Goal: Task Accomplishment & Management: Manage account settings

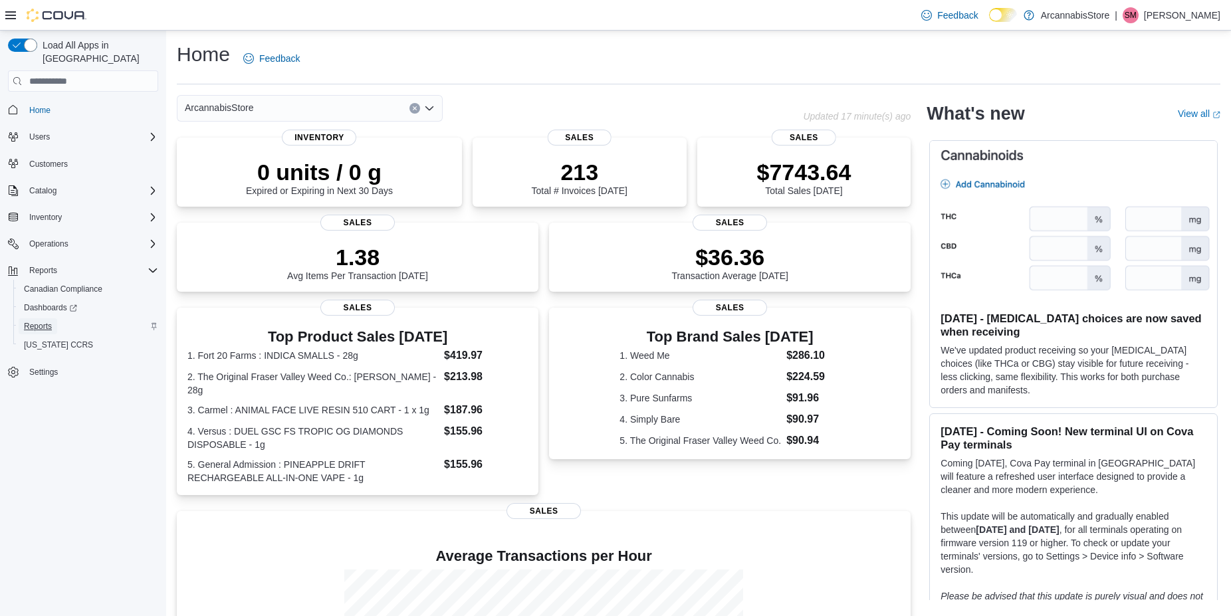
click at [42, 321] on span "Reports" at bounding box center [38, 326] width 28 height 11
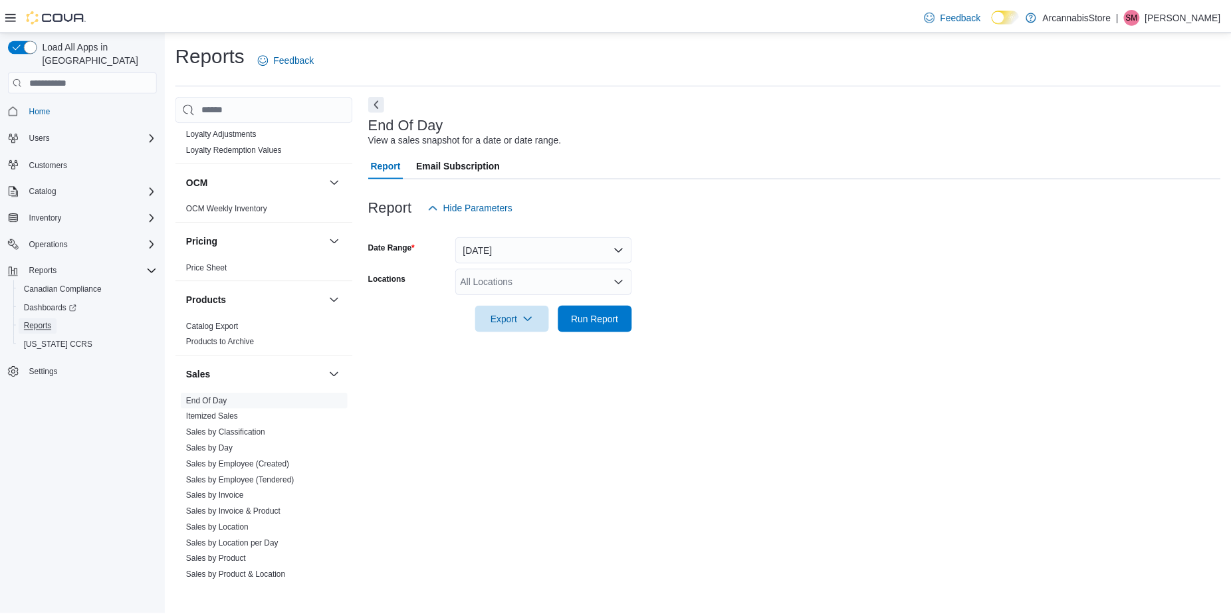
scroll to position [819, 0]
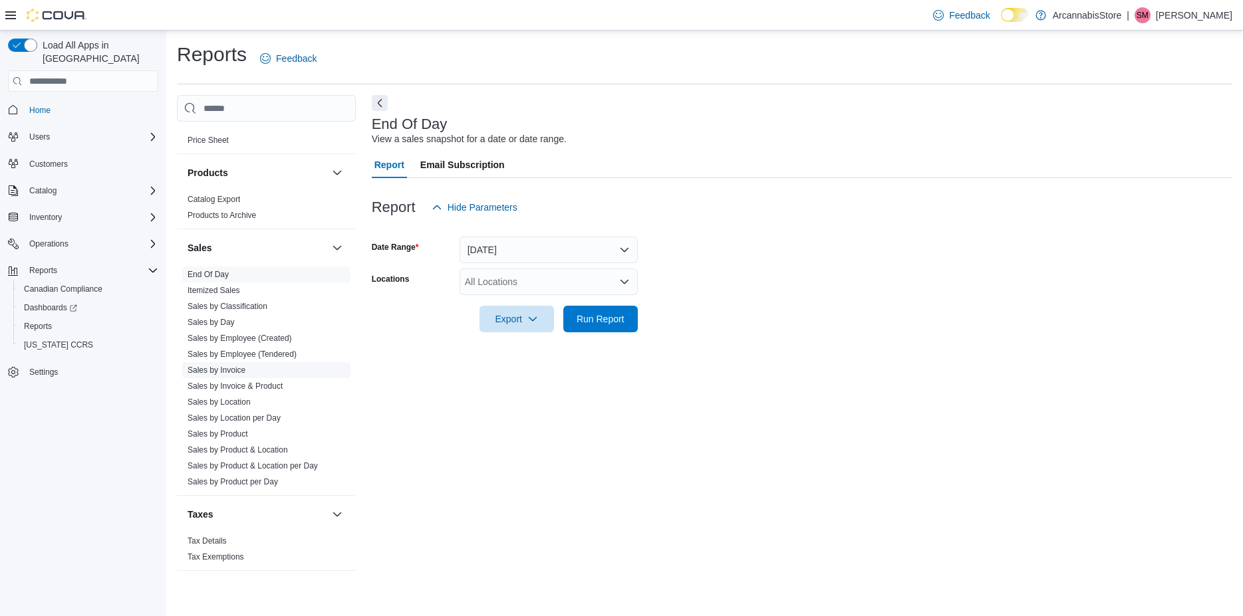
click at [235, 372] on link "Sales by Invoice" at bounding box center [216, 370] width 58 height 9
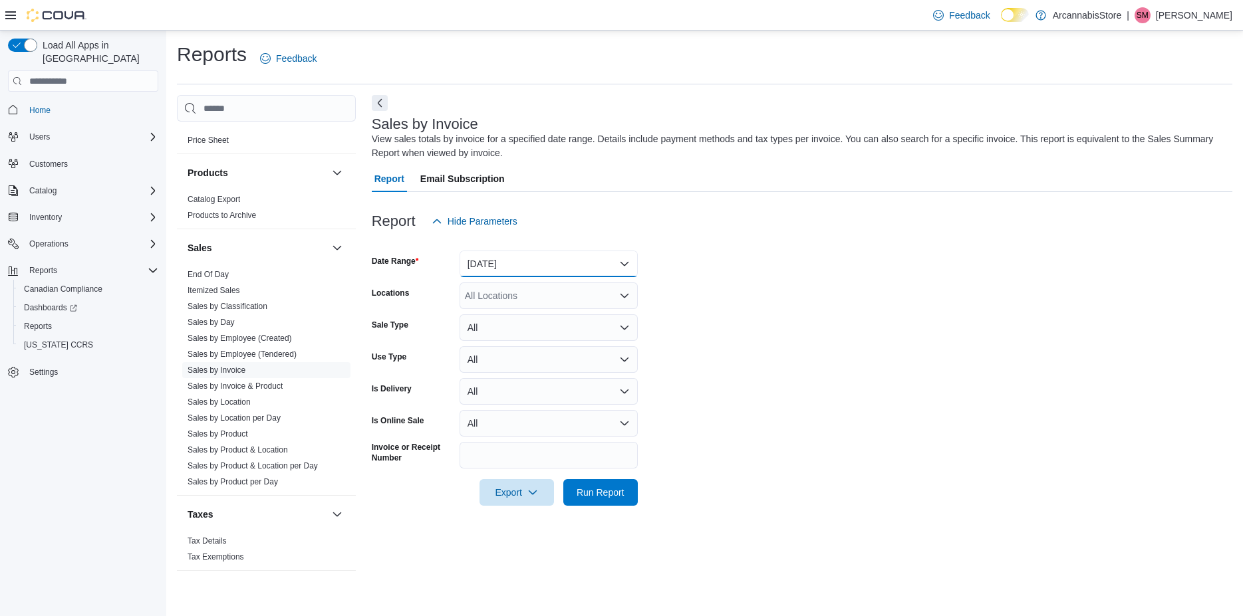
click at [544, 263] on button "[DATE]" at bounding box center [548, 264] width 178 height 27
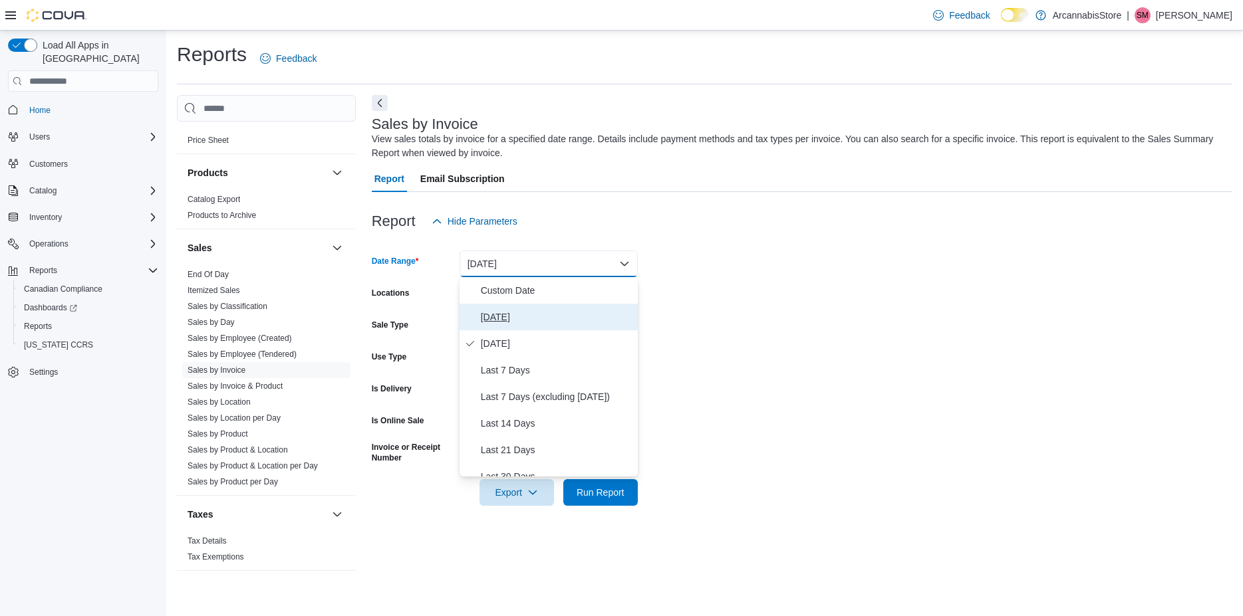
click at [517, 307] on button "[DATE]" at bounding box center [548, 317] width 178 height 27
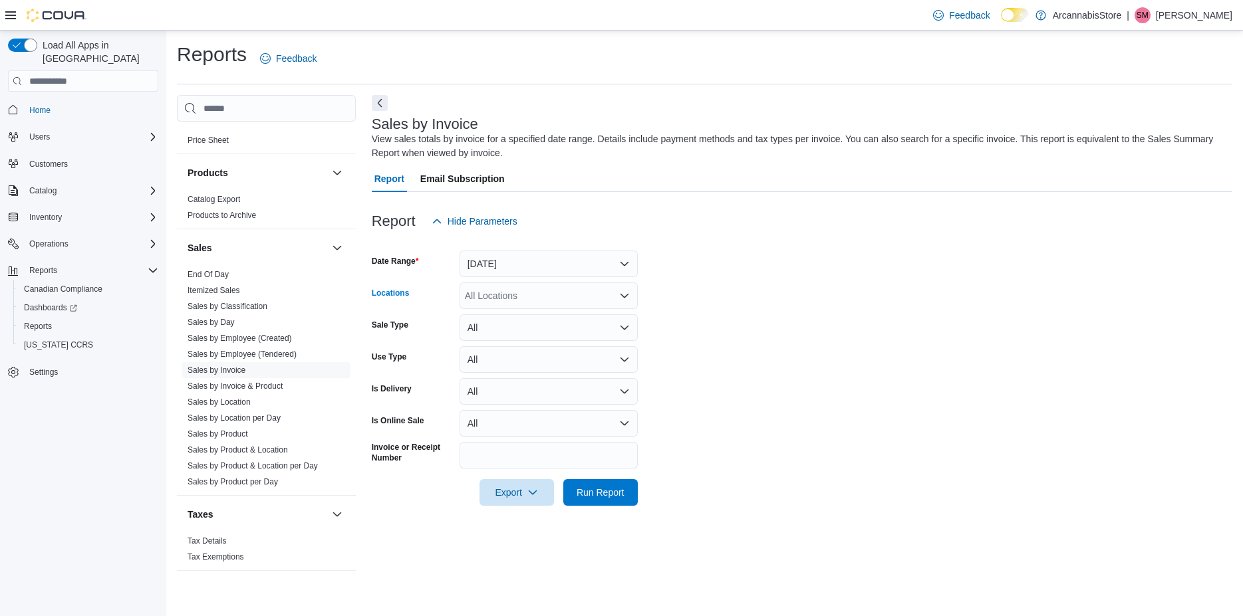
click at [521, 285] on div "All Locations" at bounding box center [548, 296] width 178 height 27
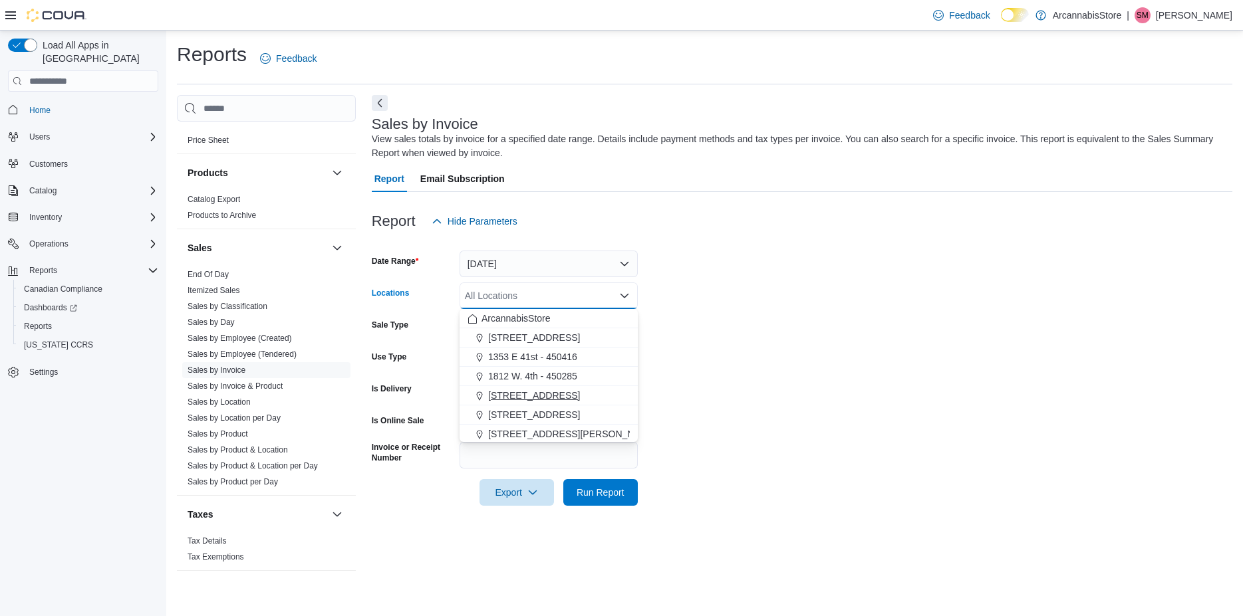
click at [497, 390] on span "225 SE Marine Dr - 450229" at bounding box center [534, 395] width 92 height 13
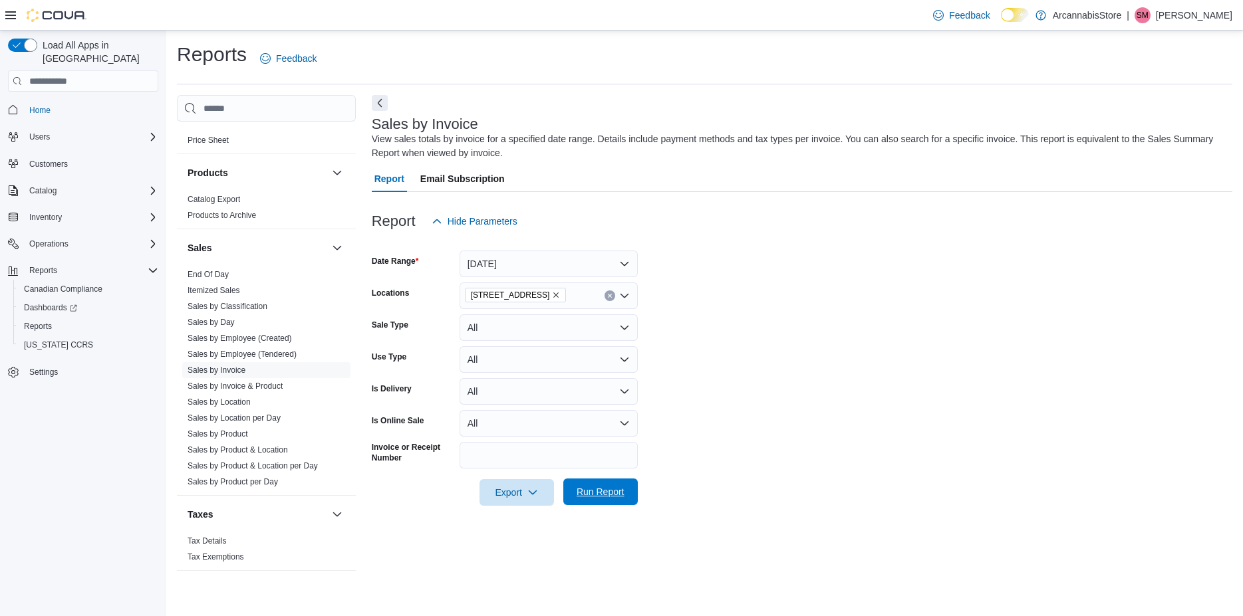
drag, startPoint x: 608, startPoint y: 490, endPoint x: 1064, endPoint y: 293, distance: 497.0
click at [608, 490] on span "Run Report" at bounding box center [600, 491] width 48 height 13
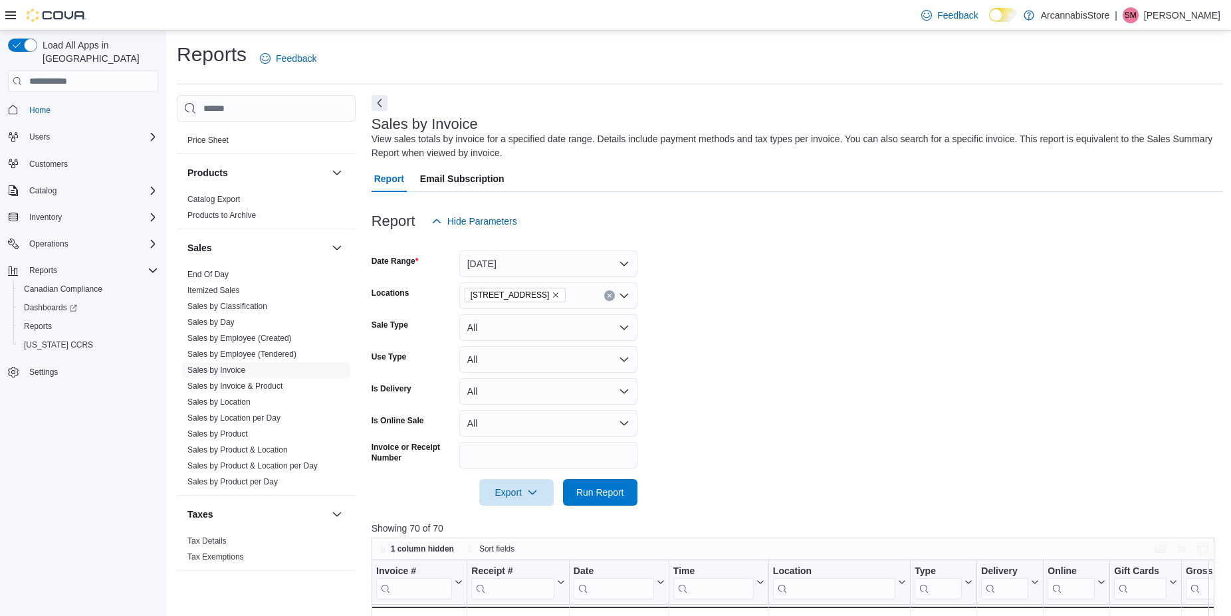
scroll to position [425, 0]
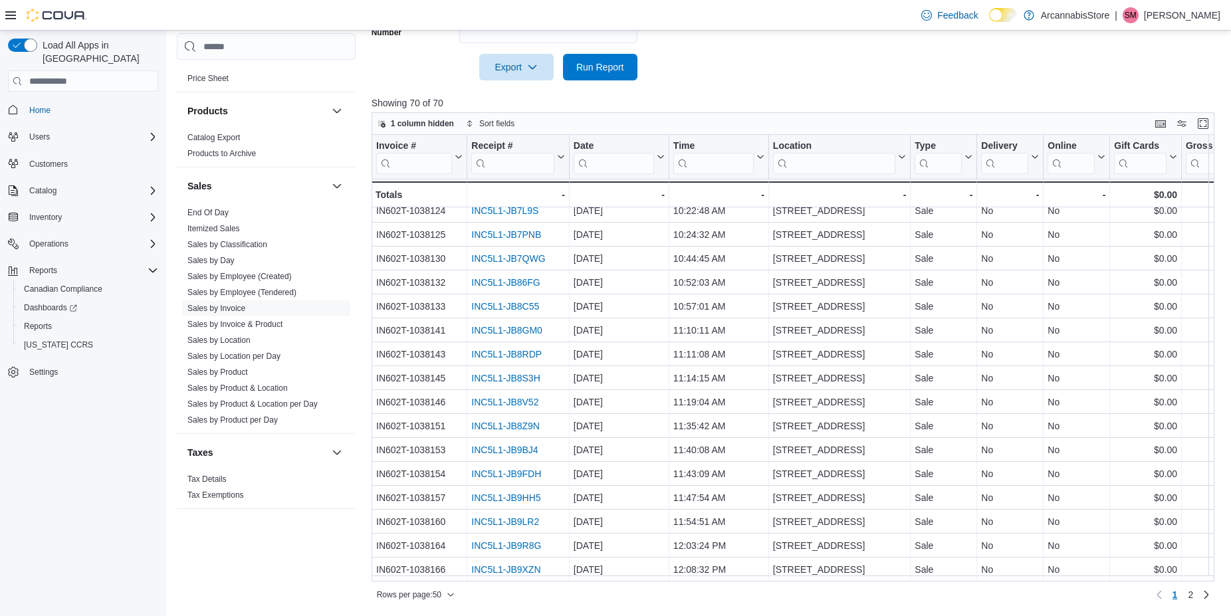
drag, startPoint x: 802, startPoint y: 322, endPoint x: 798, endPoint y: 351, distance: 29.4
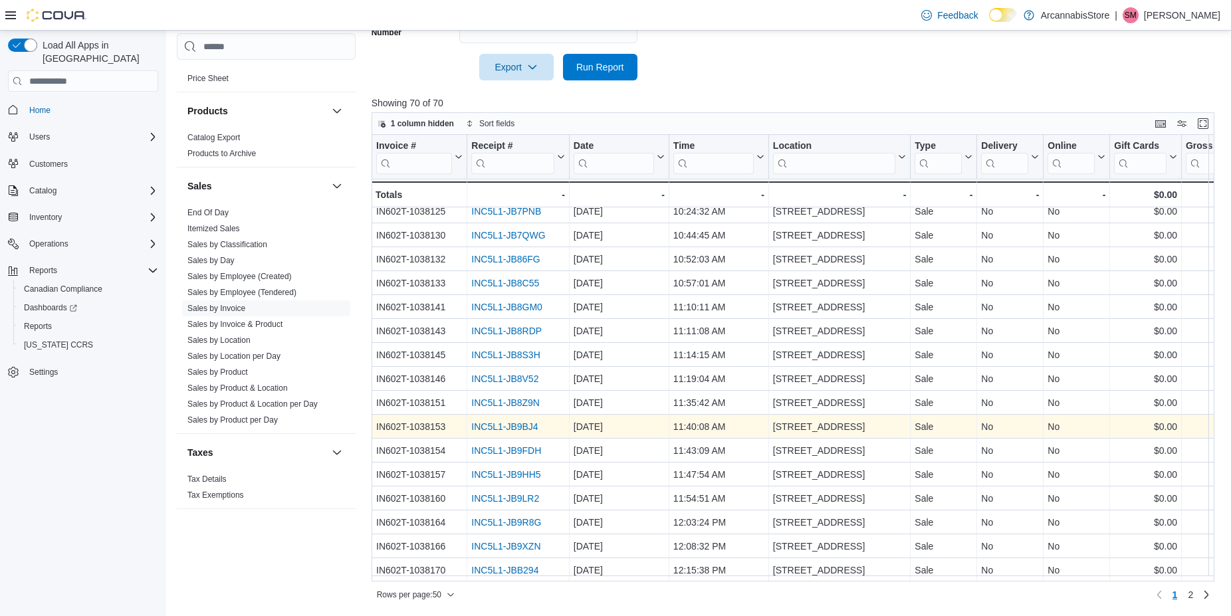
click at [523, 429] on link "INC5L1-JB9BJ4" at bounding box center [504, 427] width 66 height 11
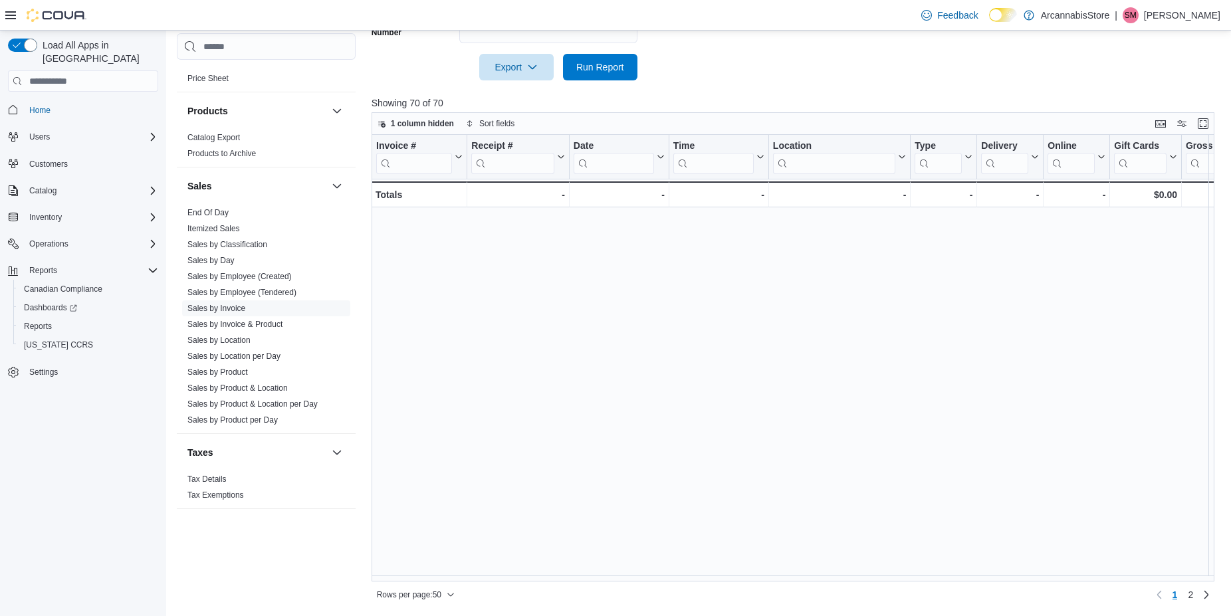
scroll to position [828, 0]
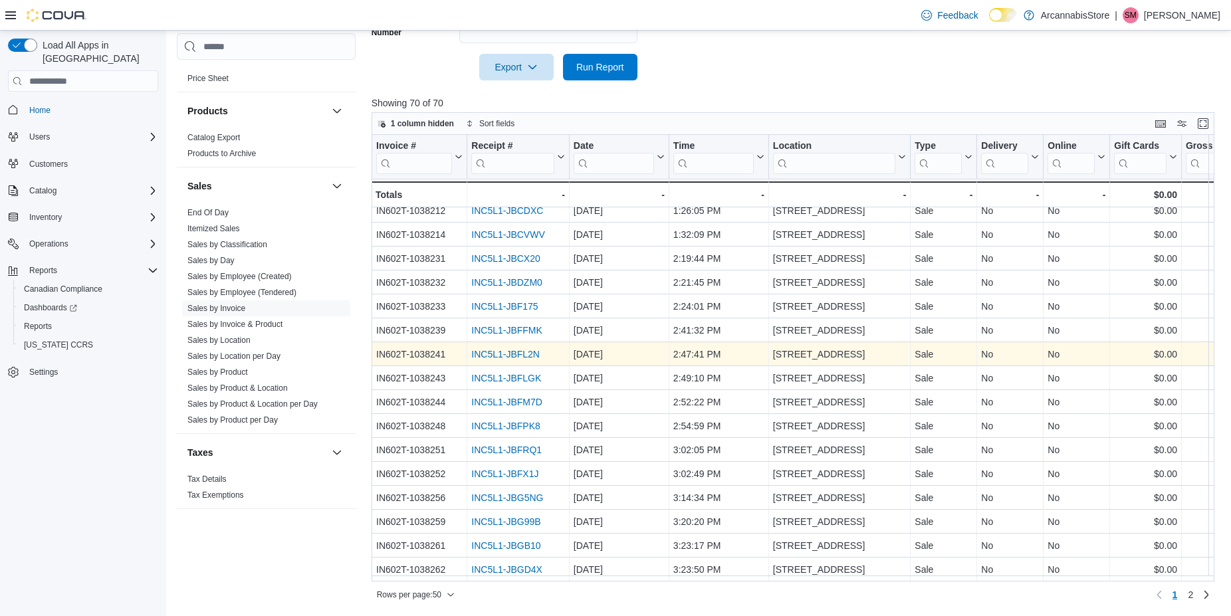
click at [482, 350] on link "INC5L1-JBFL2N" at bounding box center [505, 355] width 68 height 11
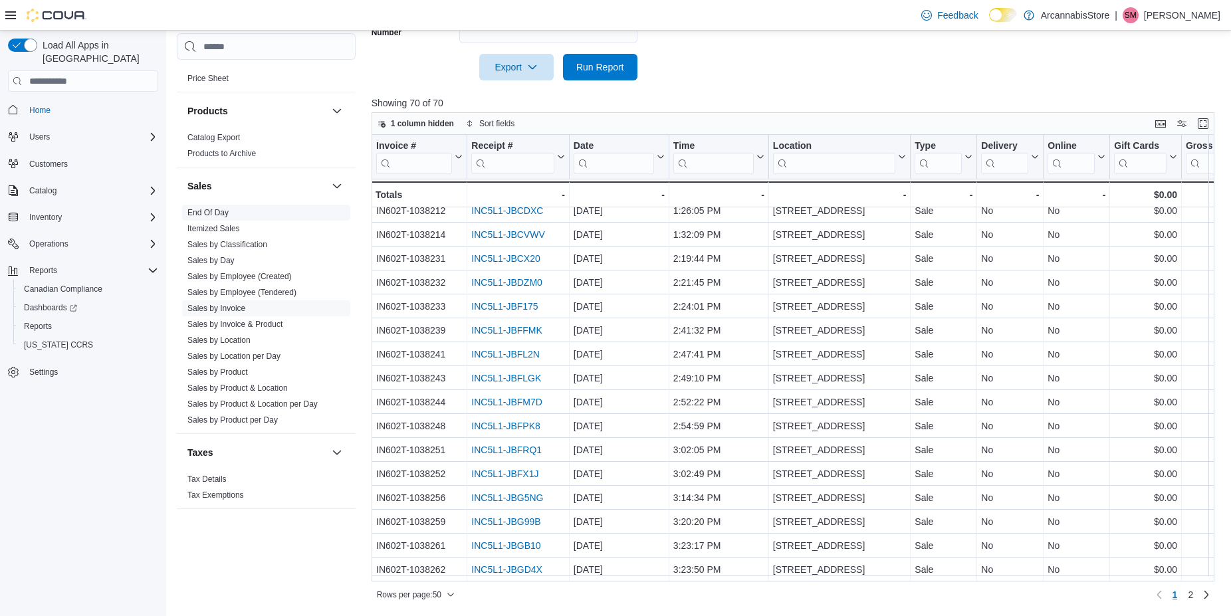
click at [204, 213] on link "End Of Day" at bounding box center [207, 212] width 41 height 9
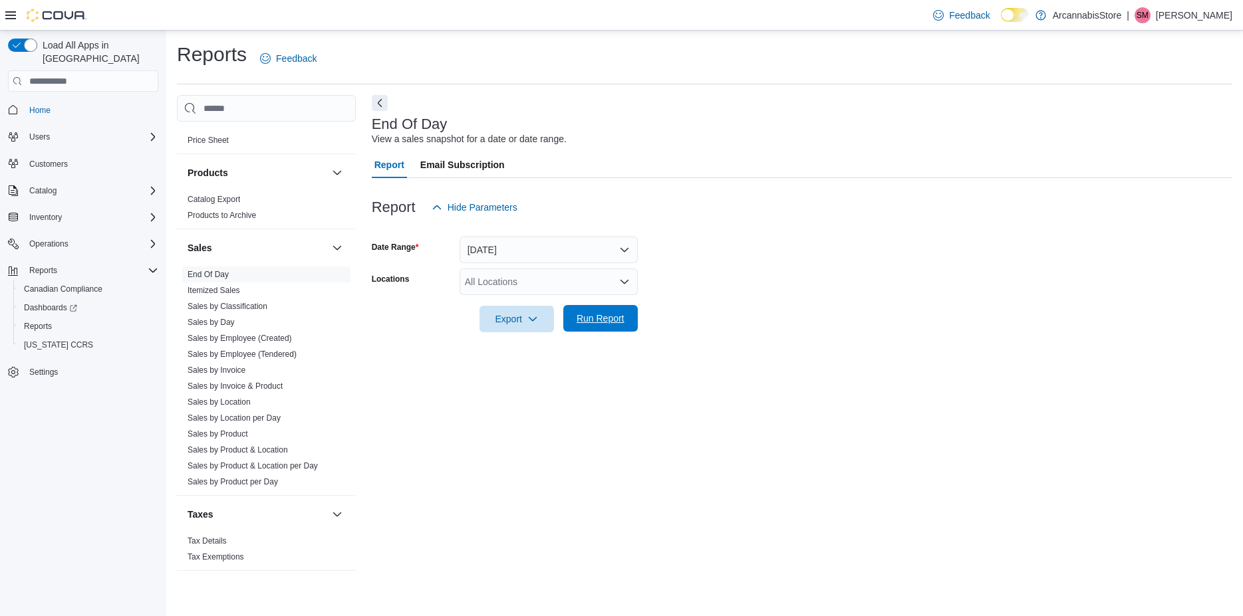
click at [586, 314] on span "Run Report" at bounding box center [600, 318] width 48 height 13
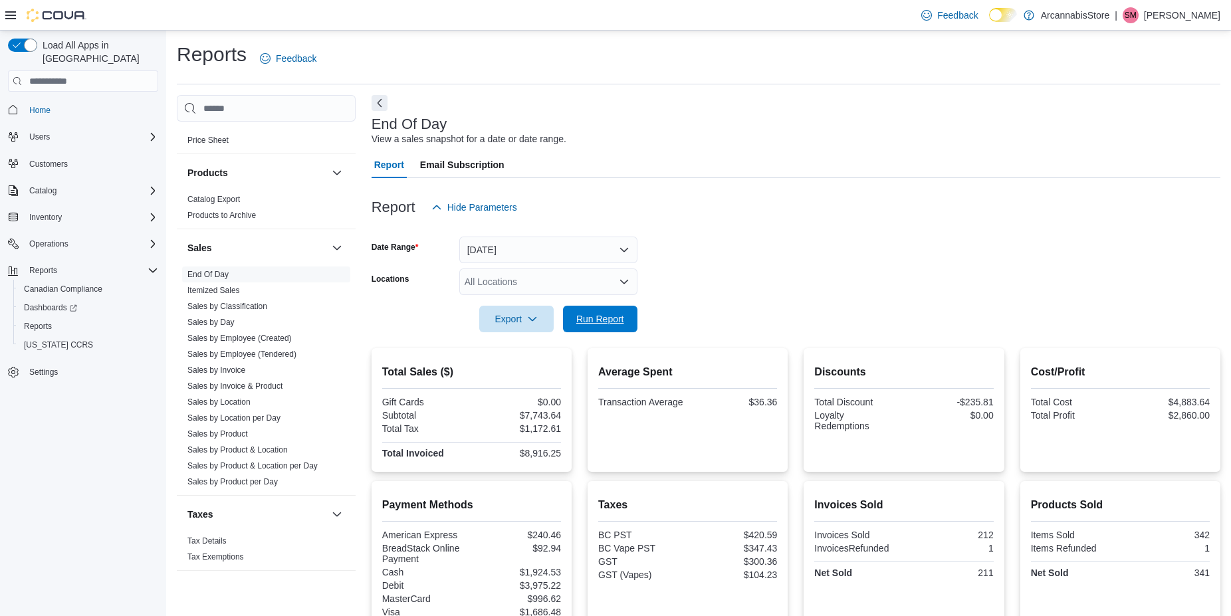
click at [595, 318] on span "Run Report" at bounding box center [600, 318] width 48 height 13
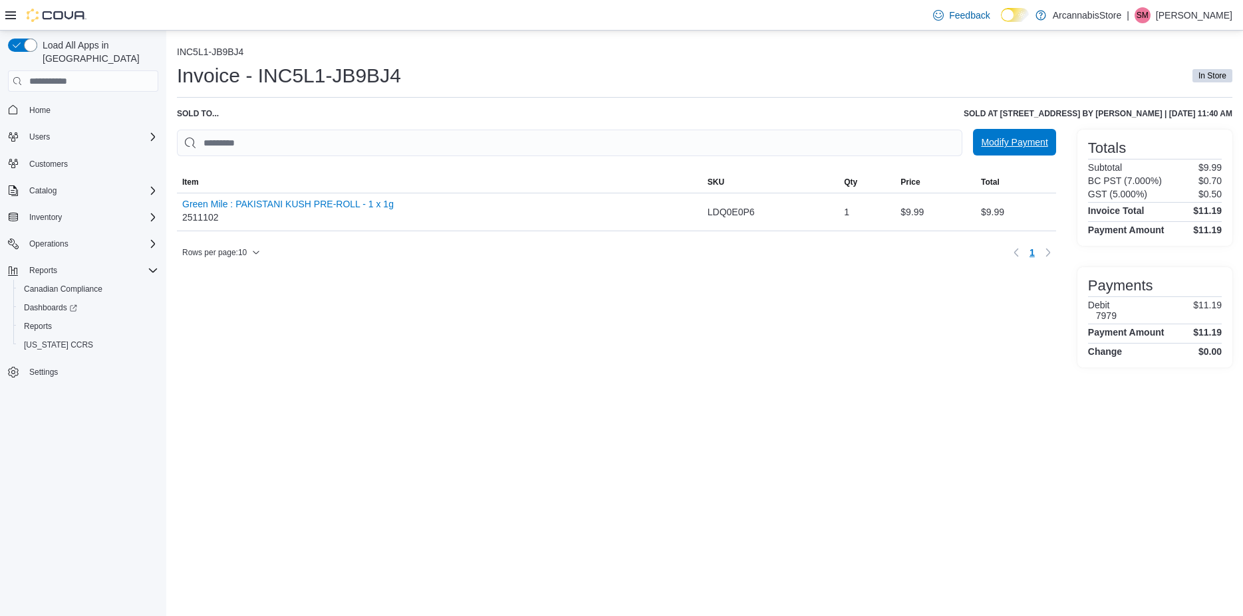
click at [995, 144] on span "Modify Payment" at bounding box center [1014, 142] width 66 height 13
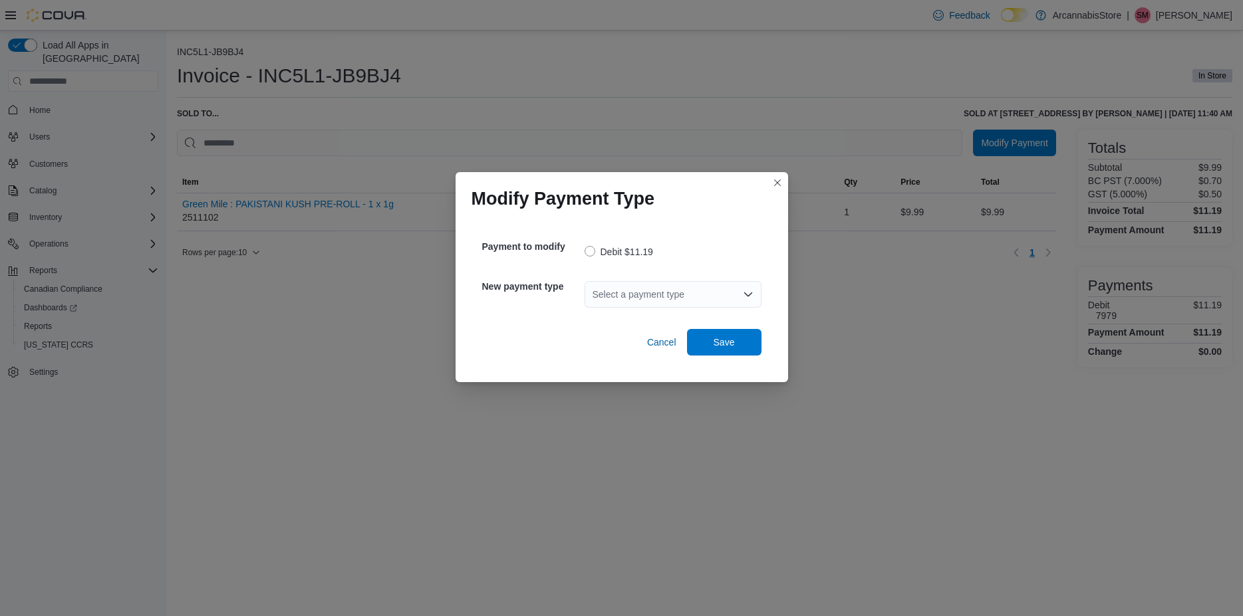
click at [620, 293] on div "Select a payment type" at bounding box center [672, 294] width 177 height 27
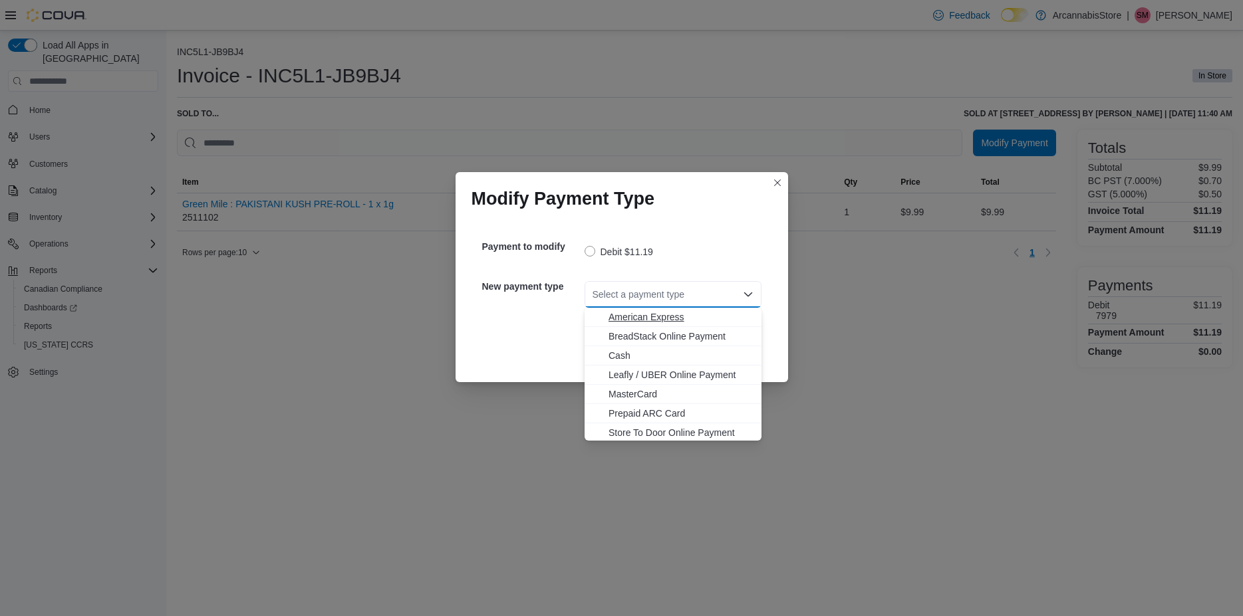
click at [663, 318] on span "American Express" at bounding box center [680, 316] width 145 height 13
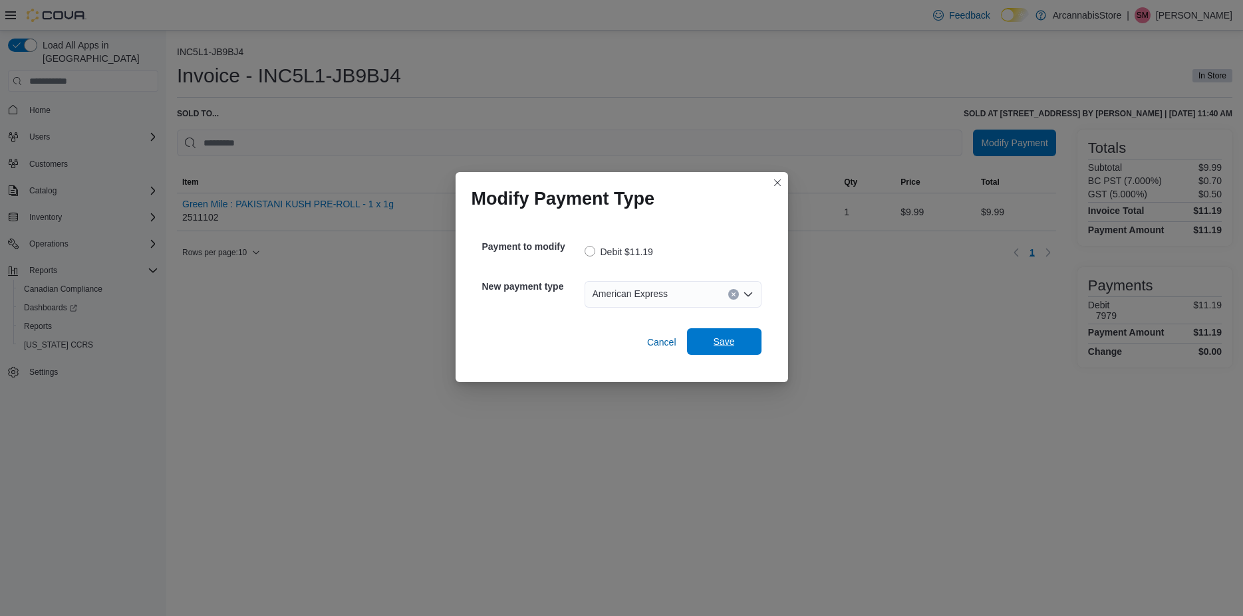
click at [732, 342] on span "Save" at bounding box center [723, 341] width 21 height 13
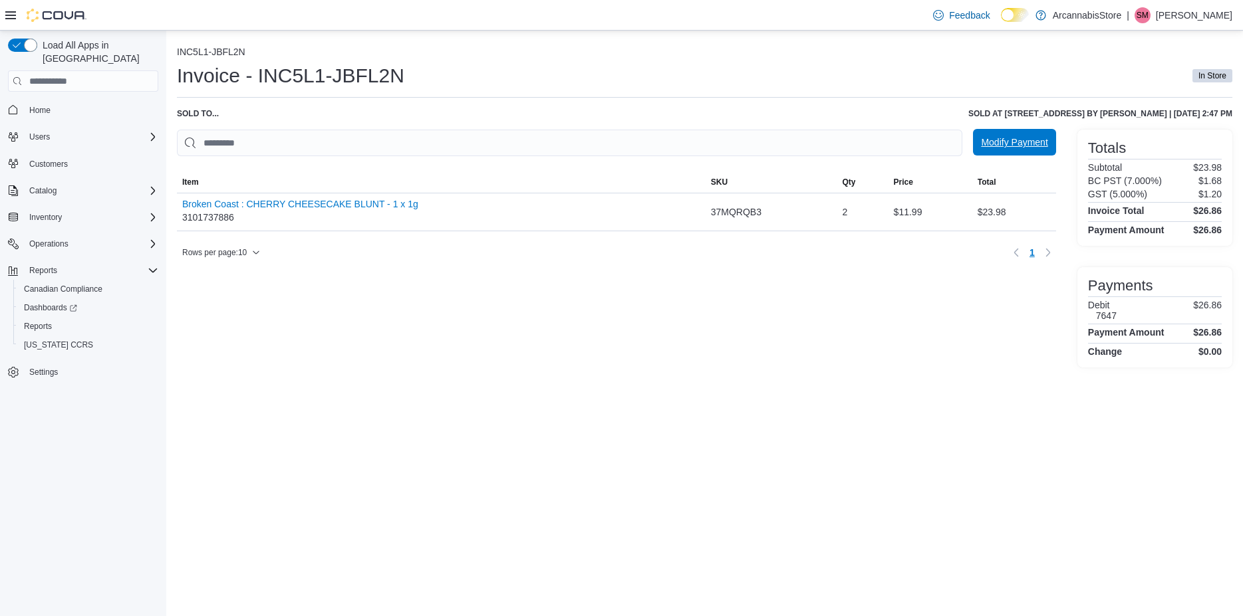
click at [1022, 148] on span "Modify Payment" at bounding box center [1014, 142] width 66 height 13
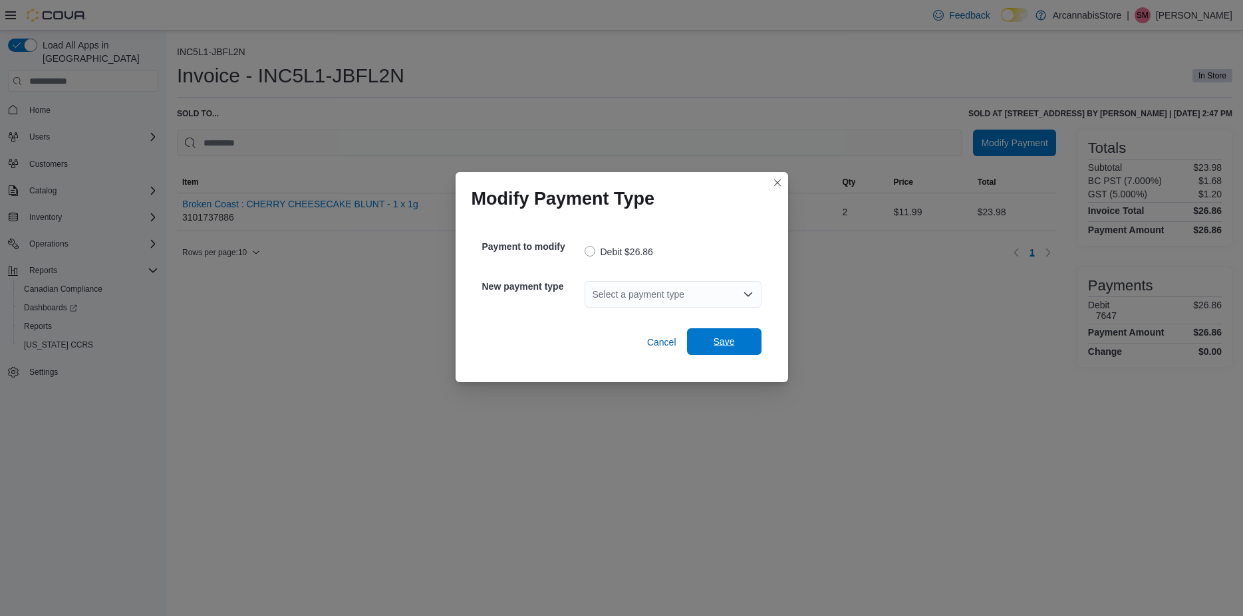
click at [737, 346] on span "Save" at bounding box center [724, 341] width 59 height 27
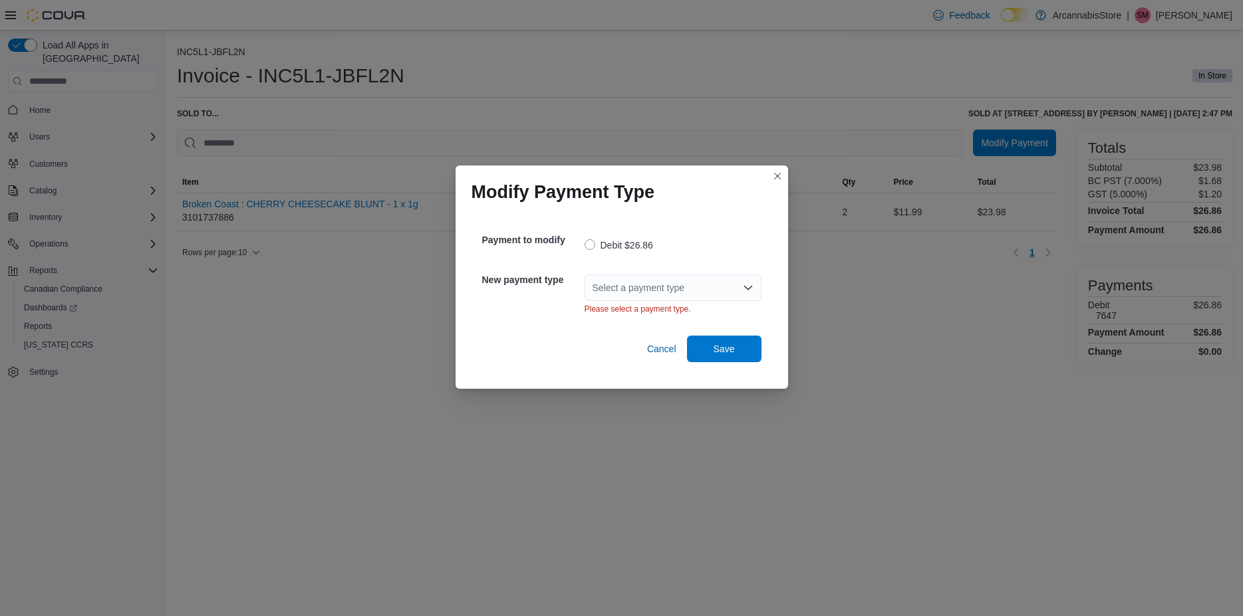
click at [708, 285] on div "Select a payment type" at bounding box center [672, 288] width 177 height 27
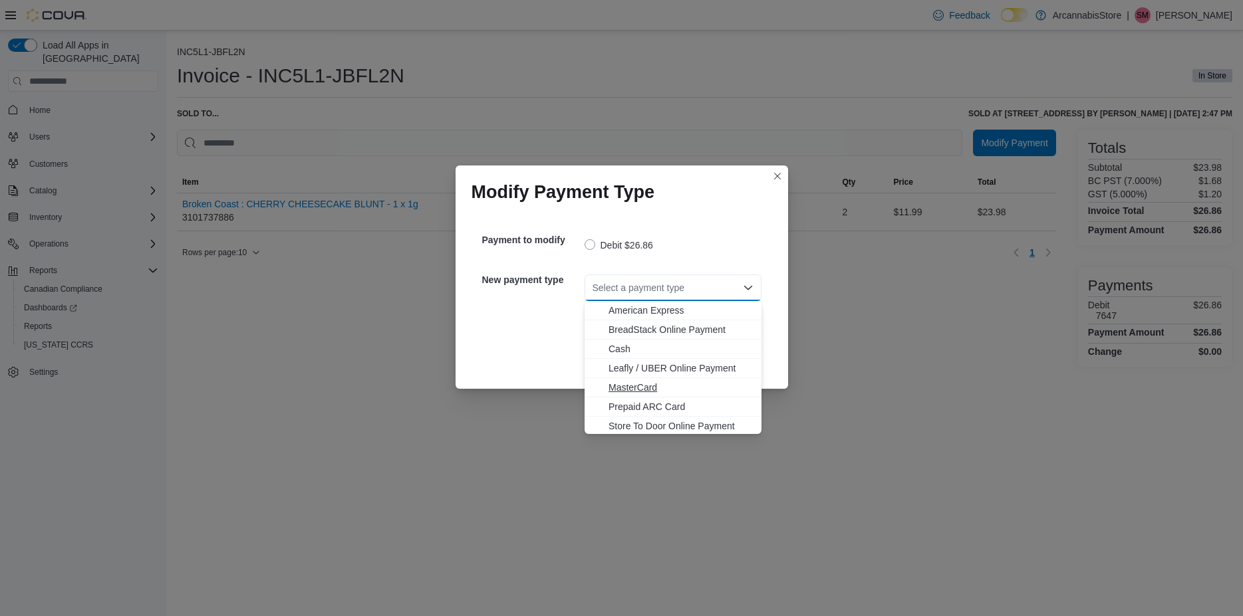
click at [634, 391] on span "MasterCard" at bounding box center [680, 387] width 145 height 13
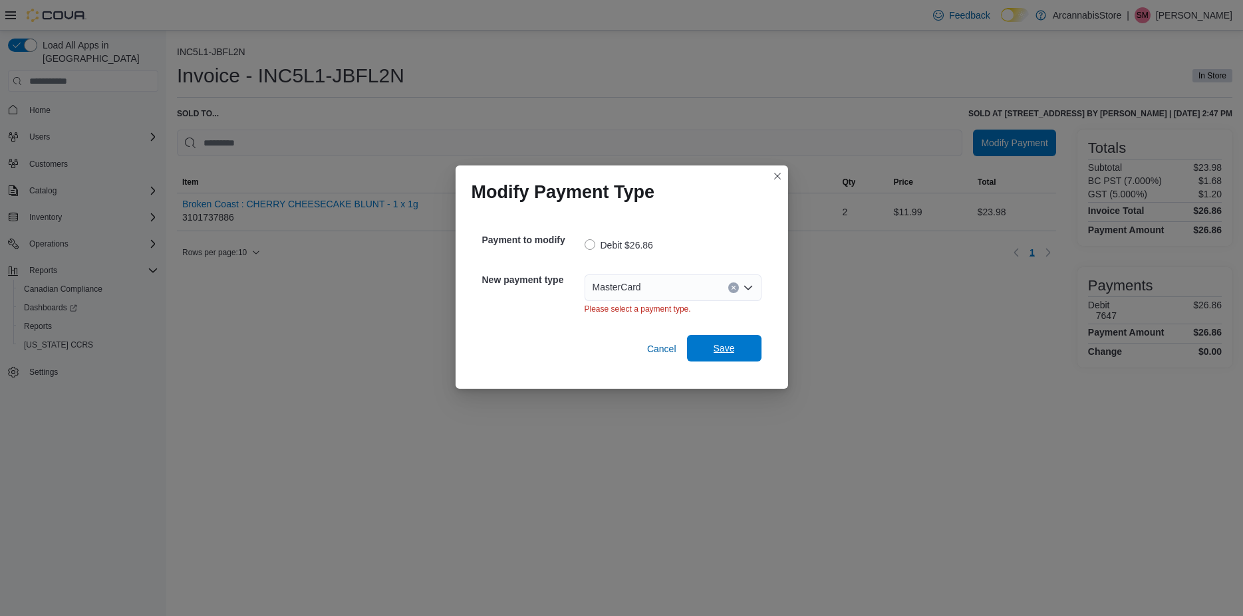
click at [706, 345] on span "Save" at bounding box center [724, 348] width 59 height 27
